Goal: Task Accomplishment & Management: Complete application form

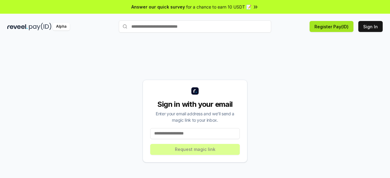
click at [328, 28] on button "Register Pay(ID)" at bounding box center [332, 26] width 44 height 11
click at [197, 135] on input at bounding box center [195, 133] width 90 height 11
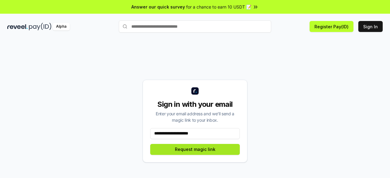
type input "**********"
click at [199, 150] on button "Request magic link" at bounding box center [195, 149] width 90 height 11
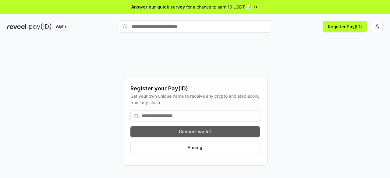
click at [203, 133] on button "Connect wallet" at bounding box center [194, 131] width 129 height 11
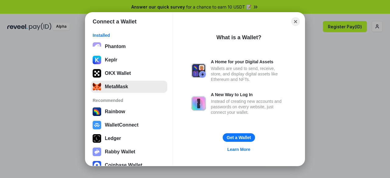
click at [119, 84] on button "MetaMask" at bounding box center [129, 87] width 76 height 12
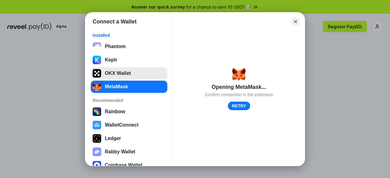
click at [113, 74] on button "OKX Wallet" at bounding box center [129, 73] width 76 height 12
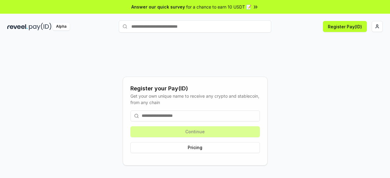
click at [195, 115] on input at bounding box center [194, 116] width 129 height 11
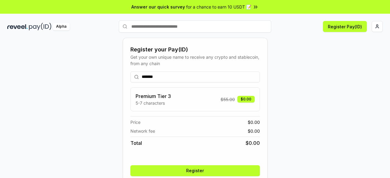
type input "*******"
click at [190, 170] on button "Register" at bounding box center [194, 170] width 129 height 11
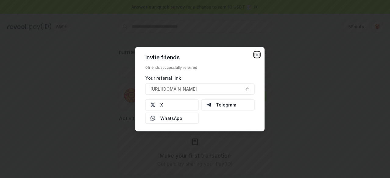
click at [256, 55] on icon "button" at bounding box center [257, 54] width 5 height 5
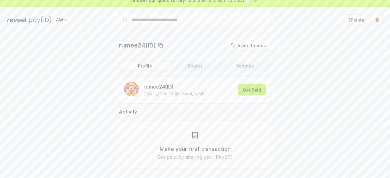
scroll to position [17, 0]
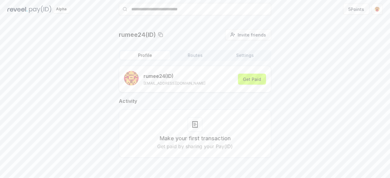
click at [202, 55] on button "Routes" at bounding box center [195, 55] width 50 height 9
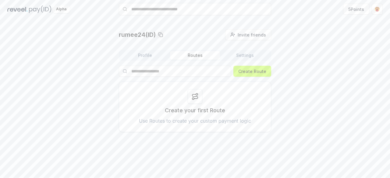
click at [239, 53] on button "Settings" at bounding box center [245, 55] width 50 height 9
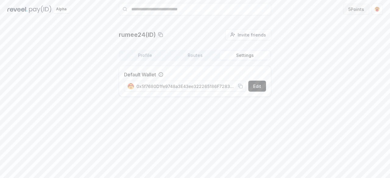
click at [352, 7] on button "5 Points" at bounding box center [356, 9] width 26 height 11
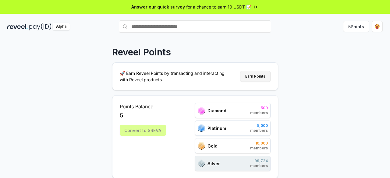
click at [256, 77] on button "Earn Points" at bounding box center [255, 76] width 30 height 11
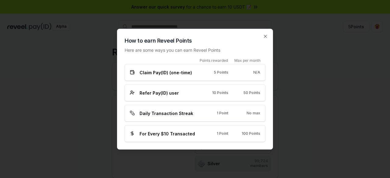
click at [171, 75] on span "Claim Pay(ID) (one-time)" at bounding box center [166, 72] width 52 height 6
click at [265, 37] on icon "button" at bounding box center [265, 36] width 5 height 5
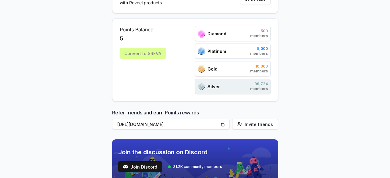
scroll to position [71, 0]
